Goal: Task Accomplishment & Management: Manage account settings

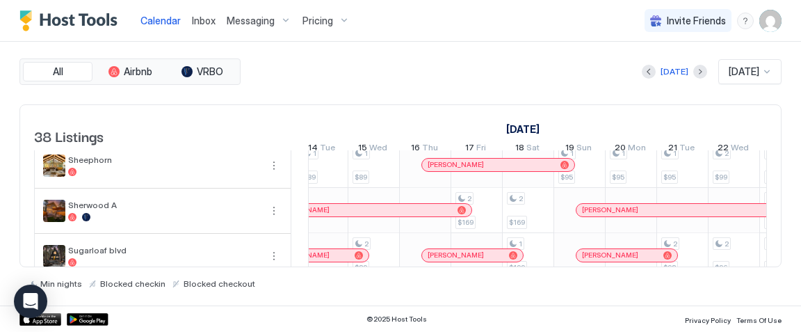
scroll to position [0, 893]
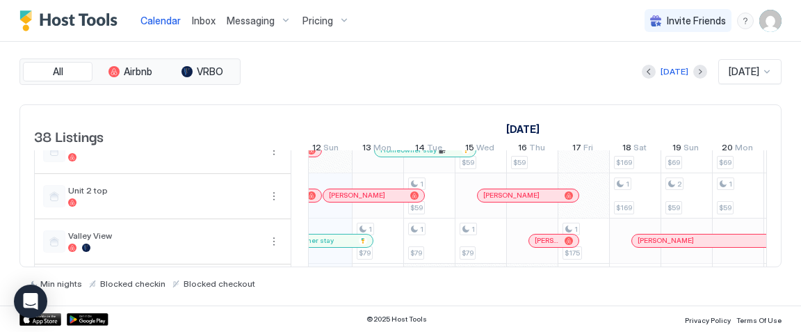
click at [384, 189] on div "[PERSON_NAME]" at bounding box center [373, 195] width 101 height 13
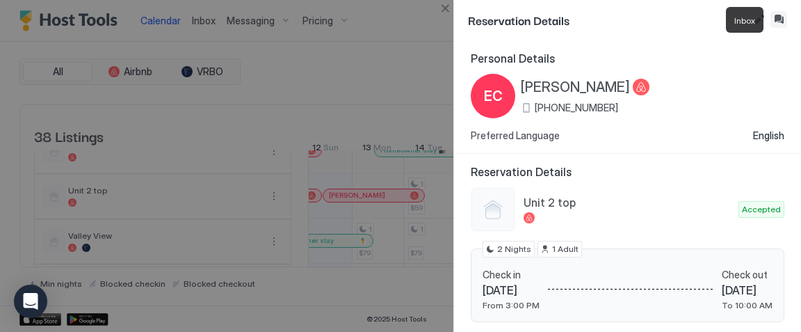
click at [776, 17] on button "Inbox" at bounding box center [778, 19] width 17 height 17
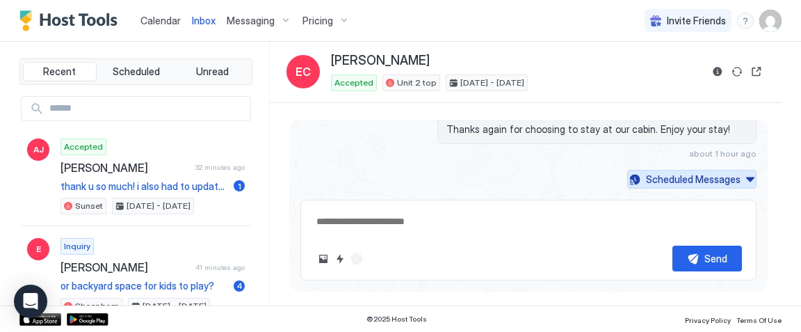
click at [750, 170] on button "Scheduled Messages" at bounding box center [691, 179] width 129 height 19
type textarea "*"
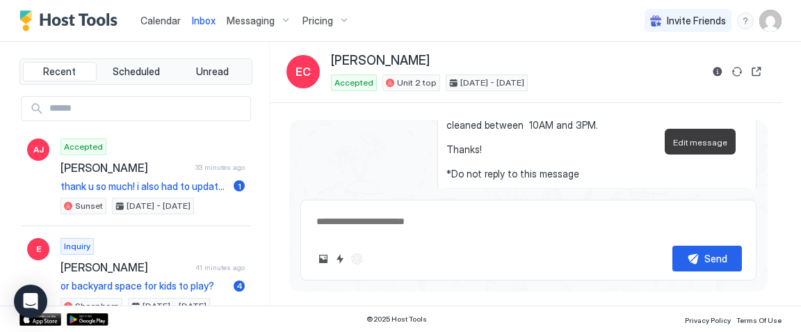
click at [695, 202] on button "Edit message" at bounding box center [697, 209] width 14 height 14
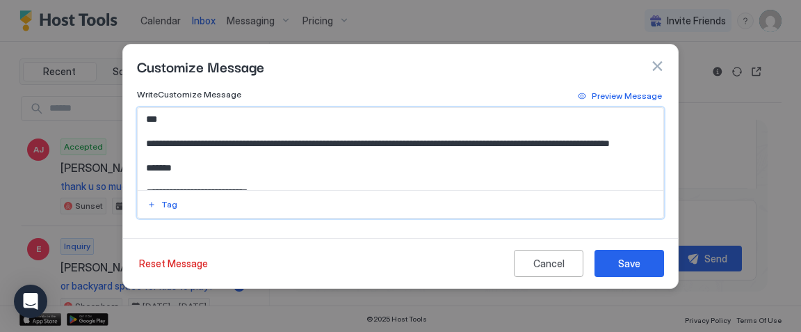
drag, startPoint x: 321, startPoint y: 142, endPoint x: 234, endPoint y: 141, distance: 86.9
click at [234, 141] on textarea "**********" at bounding box center [401, 149] width 526 height 82
type textarea "**********"
type textarea "*"
type textarea "**********"
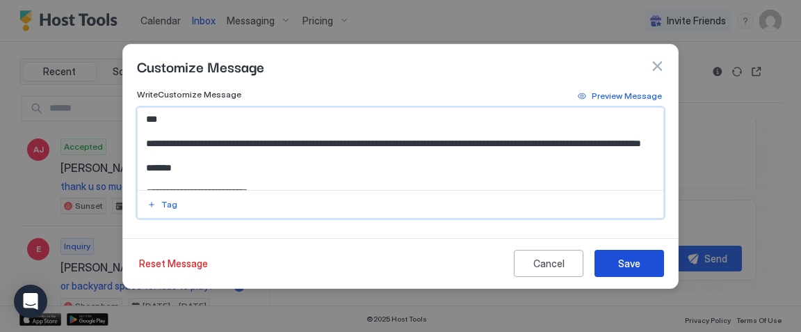
click at [646, 271] on button "Save" at bounding box center [629, 263] width 70 height 27
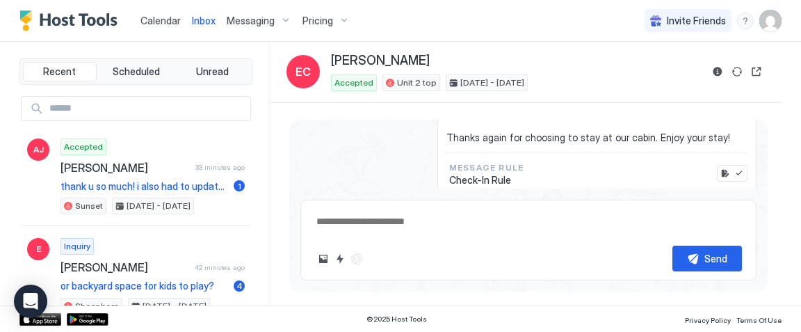
scroll to position [1600, 0]
click at [726, 165] on button "Edit rule" at bounding box center [725, 172] width 14 height 14
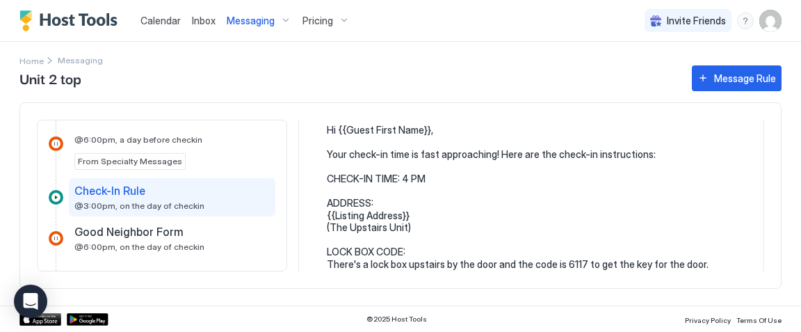
scroll to position [88, 0]
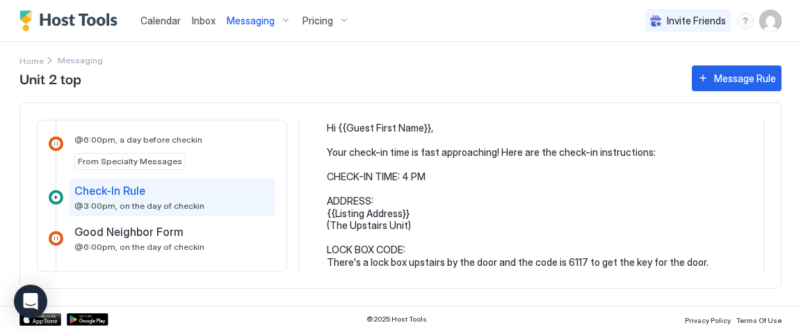
click at [362, 227] on pre "Hi {{Guest First Name}}, Your check-in time is fast approaching! Here are the c…" at bounding box center [538, 256] width 423 height 268
click at [357, 223] on pre "Hi {{Guest First Name}}, Your check-in time is fast approaching! Here are the c…" at bounding box center [538, 256] width 423 height 268
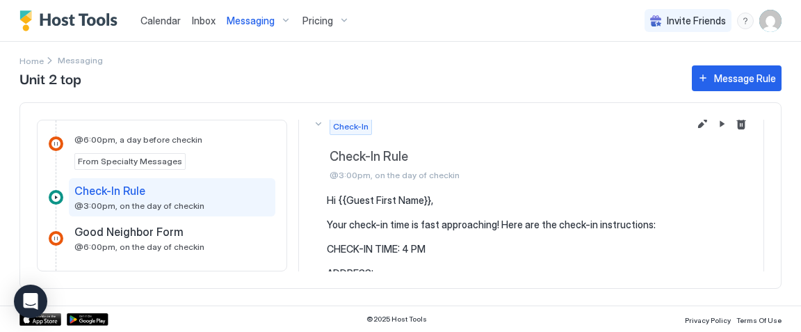
scroll to position [0, 0]
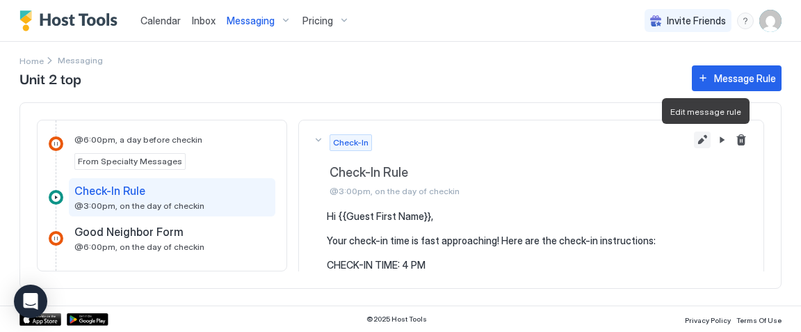
click at [700, 140] on button "Edit message rule" at bounding box center [702, 139] width 17 height 17
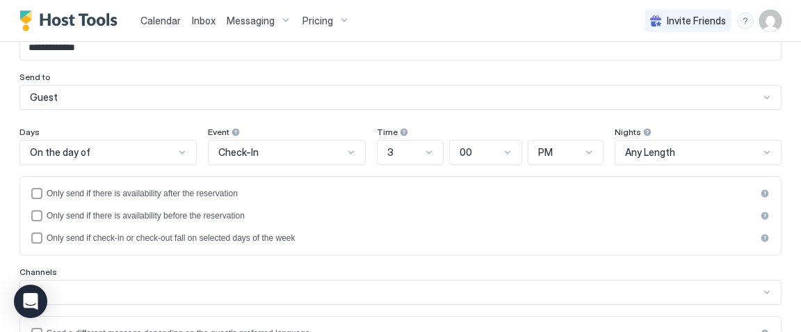
scroll to position [81, 0]
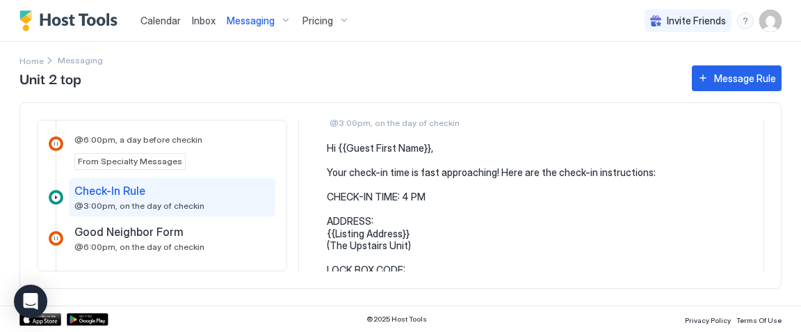
scroll to position [115, 0]
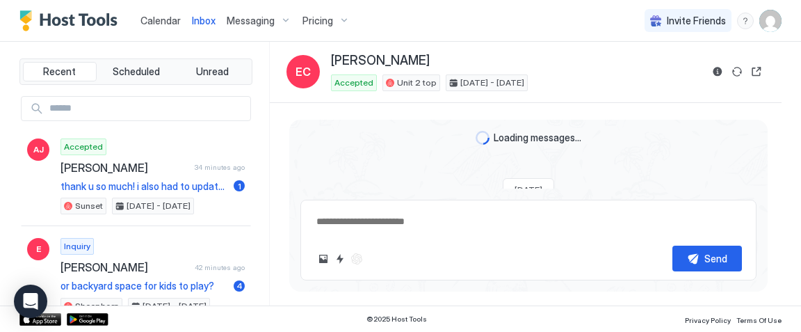
scroll to position [1237, 0]
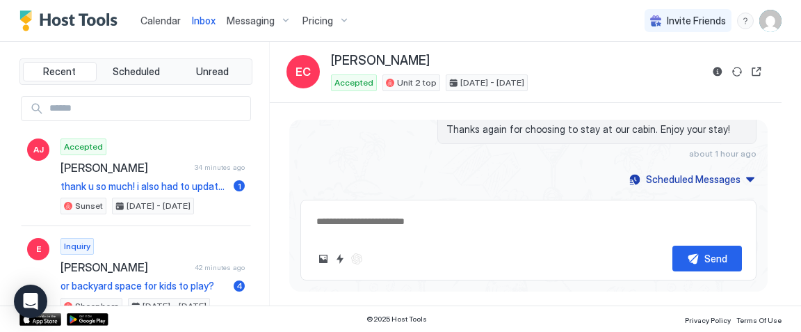
click at [464, 216] on textarea at bounding box center [528, 222] width 427 height 26
type textarea "*"
type textarea "**"
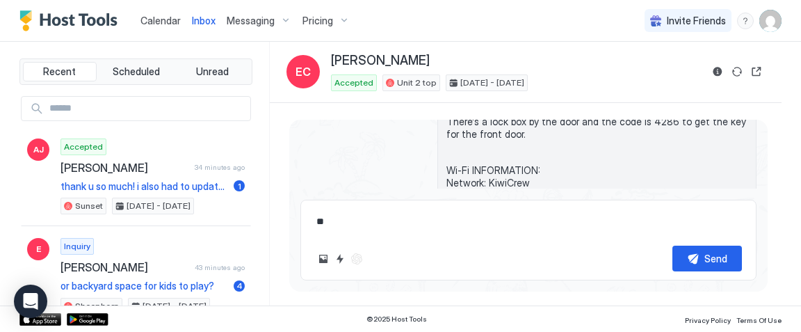
scroll to position [1087, 0]
drag, startPoint x: 338, startPoint y: 224, endPoint x: 277, endPoint y: 172, distance: 79.4
click at [277, 172] on div "Loading messages... [DATE] Hi, We just got a new booking. Can you please clean …" at bounding box center [526, 204] width 512 height 203
type textarea "*"
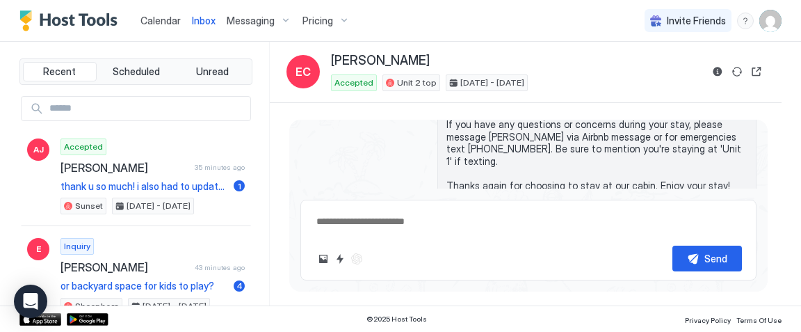
scroll to position [1176, 0]
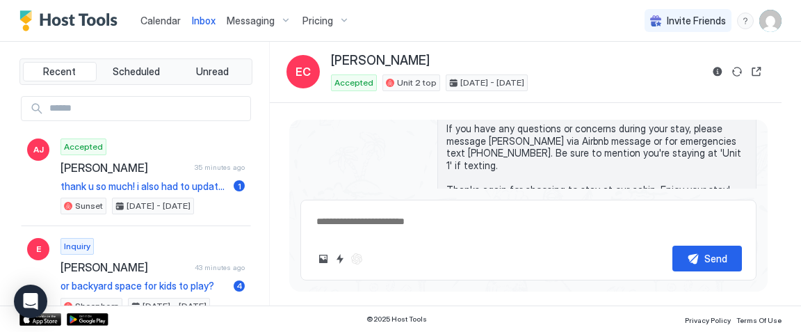
click at [511, 131] on span "Hi [PERSON_NAME], Your check-in time is fast approaching! Here are the check-in…" at bounding box center [596, 37] width 301 height 316
type textarea "*"
